Goal: Navigation & Orientation: Find specific page/section

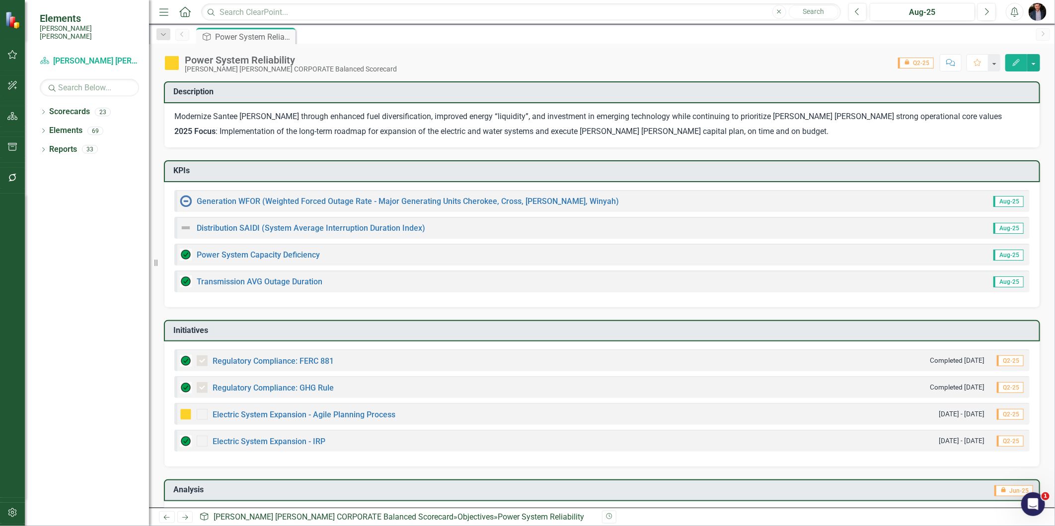
click at [181, 8] on icon "Home" at bounding box center [184, 11] width 13 height 10
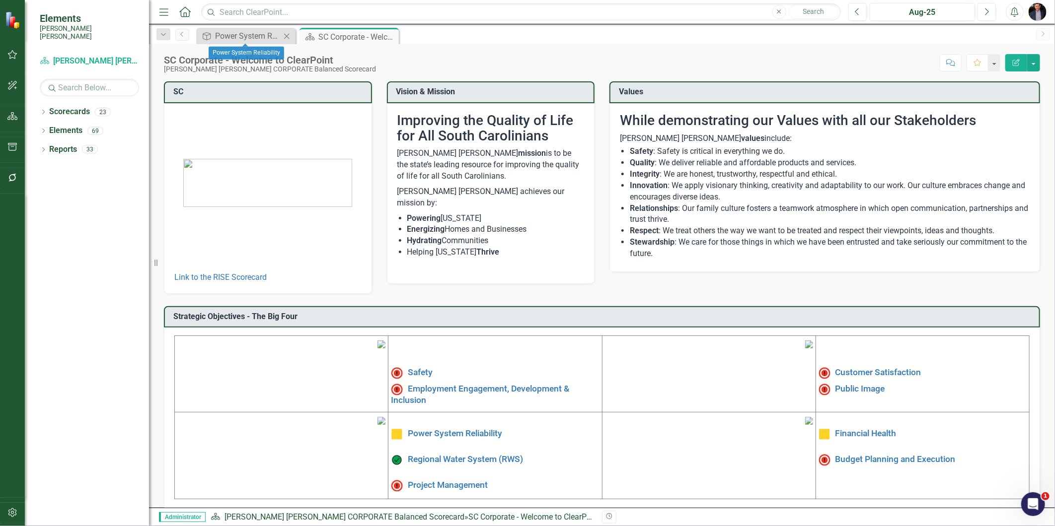
click at [286, 35] on icon "Close" at bounding box center [287, 36] width 10 height 8
